Goal: Find specific page/section: Find specific page/section

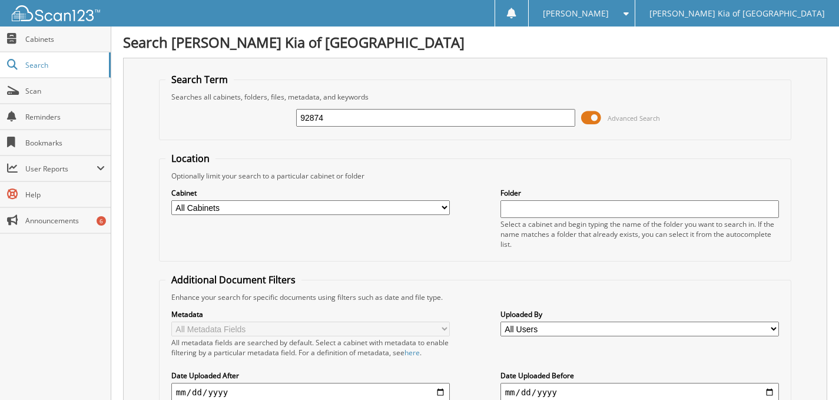
click at [344, 120] on input "92874" at bounding box center [435, 118] width 279 height 18
type input "93437"
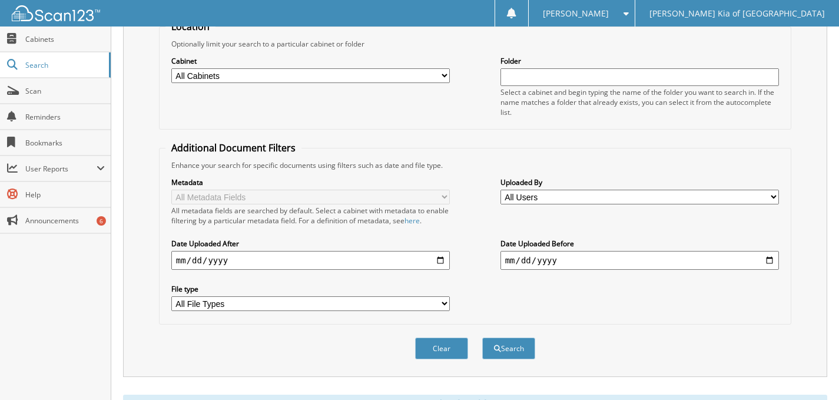
scroll to position [402, 0]
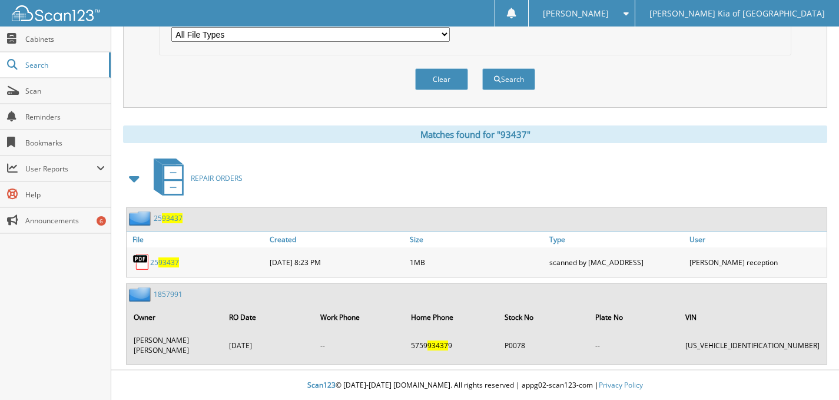
click at [173, 260] on span "93437" at bounding box center [168, 262] width 21 height 10
